Goal: Task Accomplishment & Management: Use online tool/utility

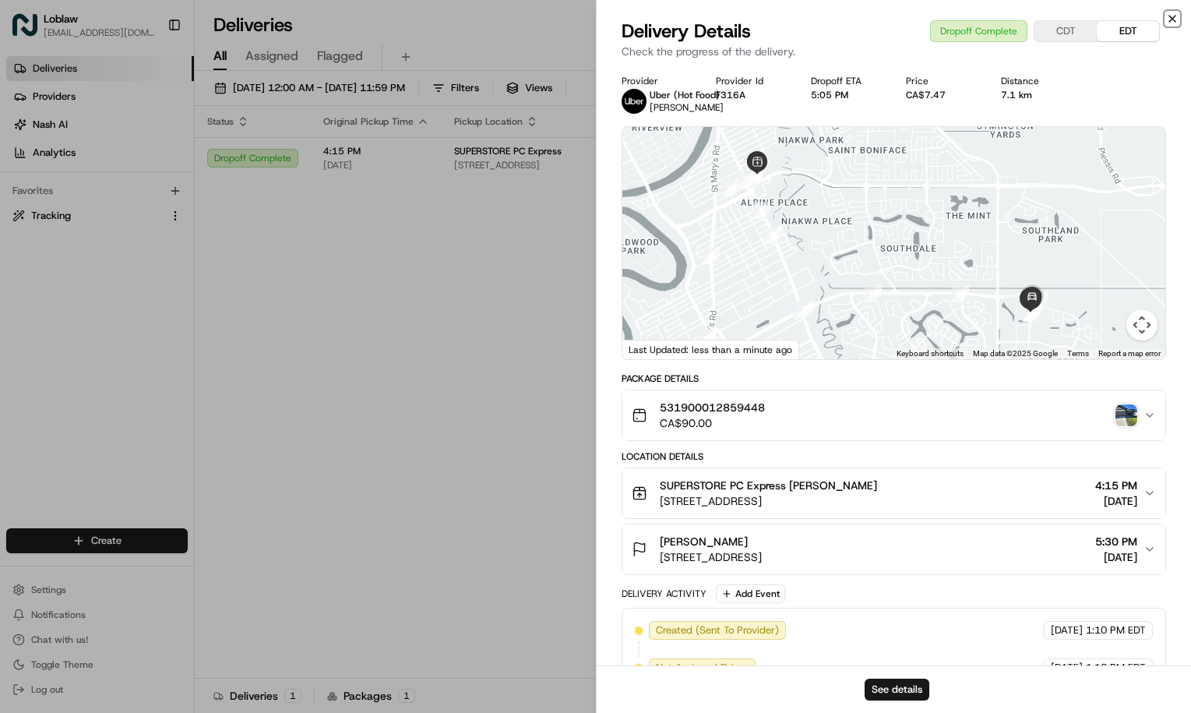
click at [1171, 17] on icon "button" at bounding box center [1172, 18] width 12 height 12
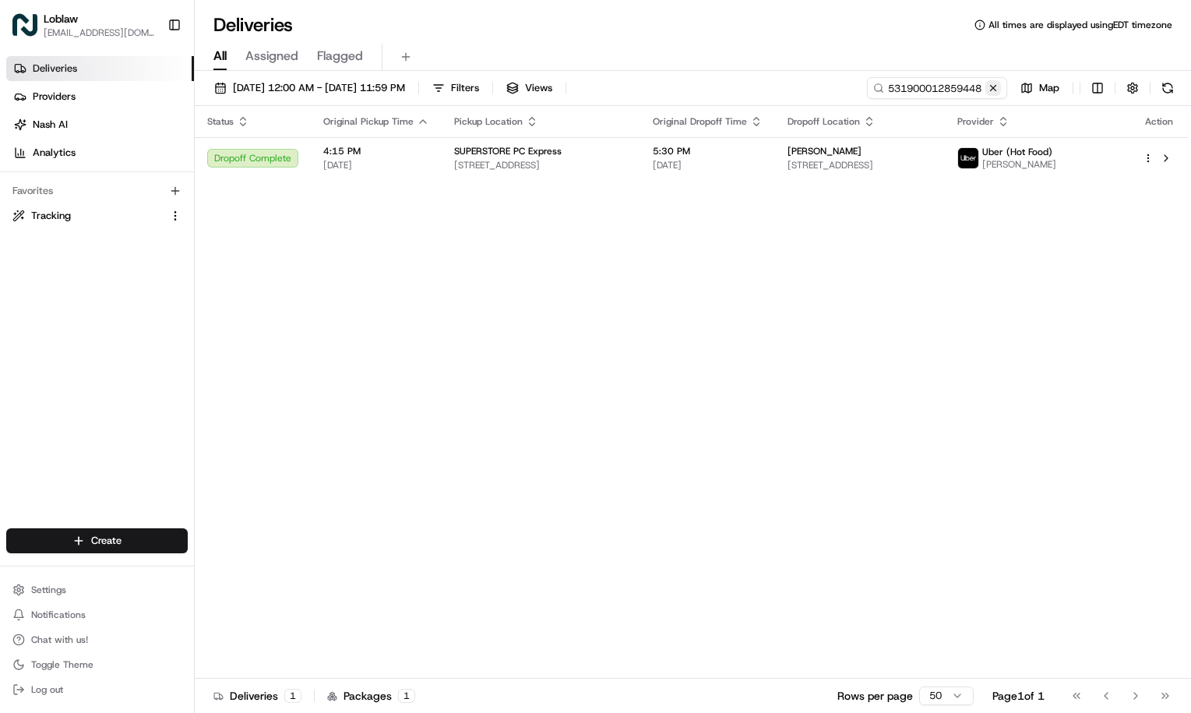
click at [992, 87] on button at bounding box center [993, 88] width 16 height 16
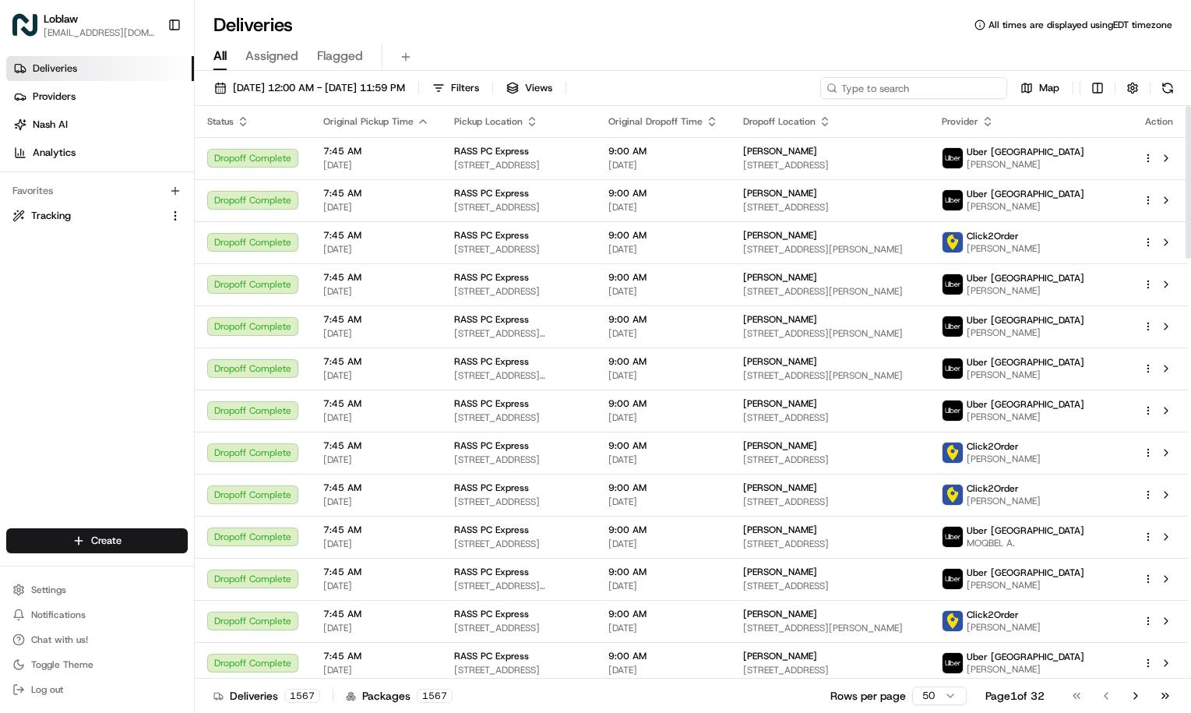
click at [908, 88] on input at bounding box center [913, 88] width 187 height 22
paste input "531900012966168"
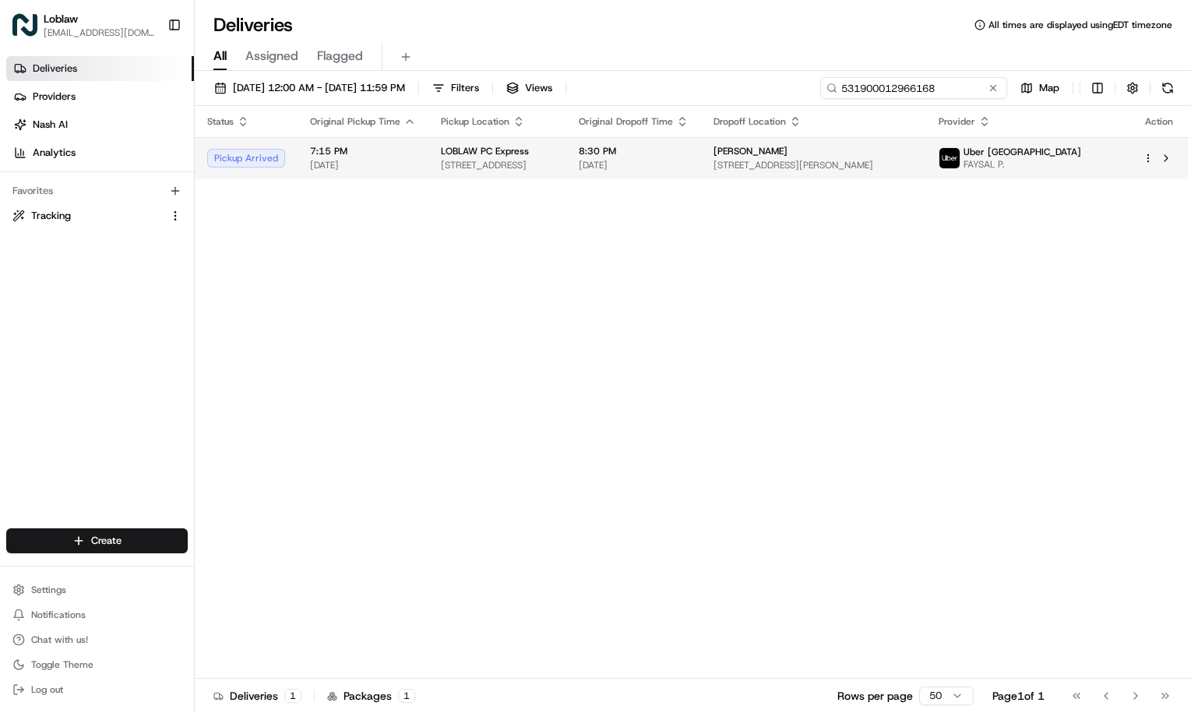
type input "531900012966168"
click at [554, 160] on span "[STREET_ADDRESS]" at bounding box center [497, 165] width 113 height 12
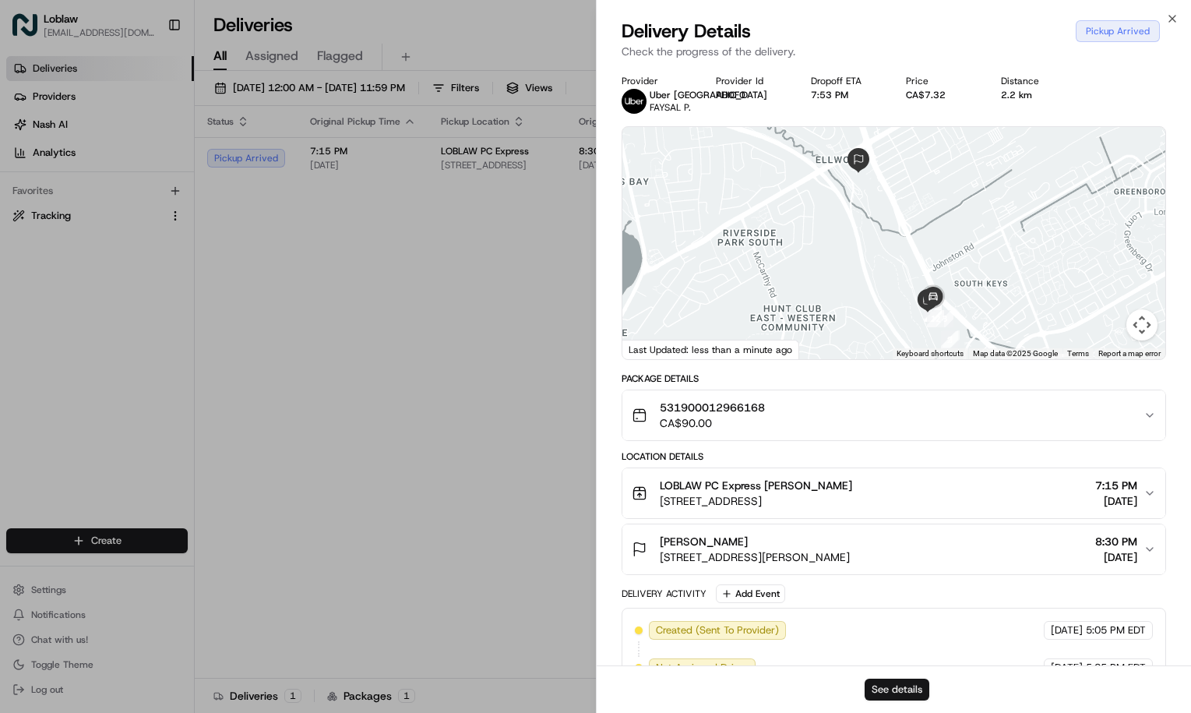
click at [909, 691] on button "See details" at bounding box center [896, 689] width 65 height 22
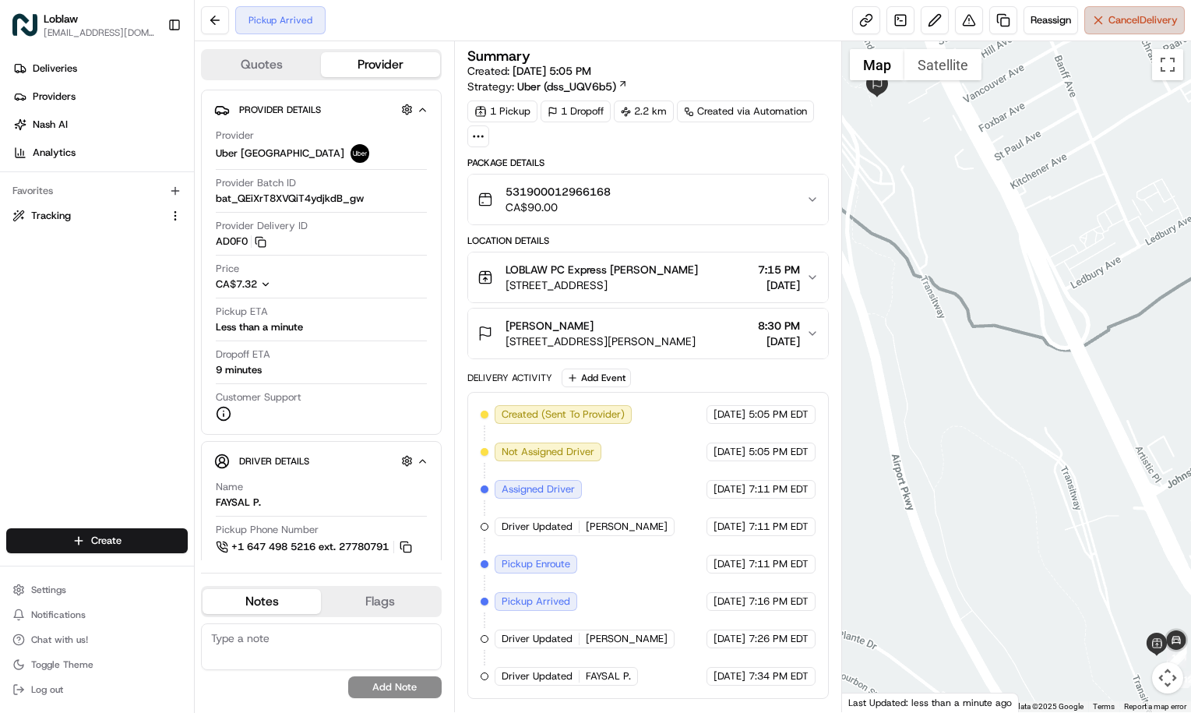
click at [1116, 26] on span "Cancel Delivery" at bounding box center [1142, 20] width 69 height 14
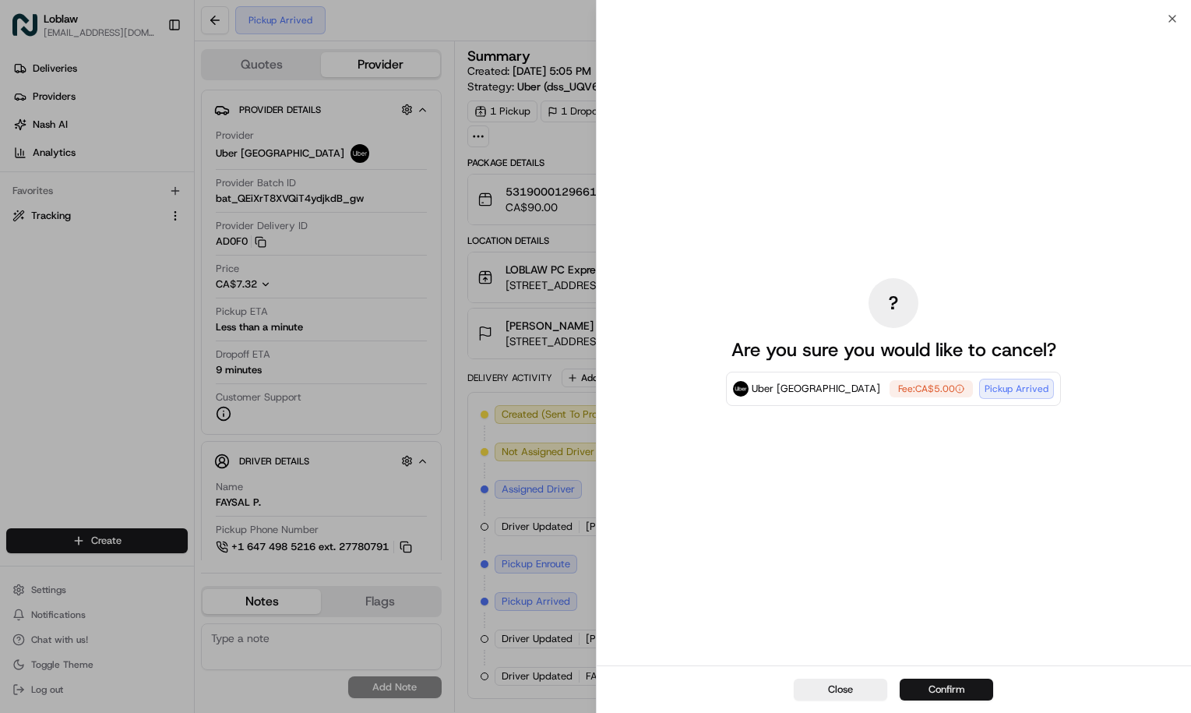
click at [934, 680] on button "Confirm" at bounding box center [945, 689] width 93 height 22
